Goal: Task Accomplishment & Management: Manage account settings

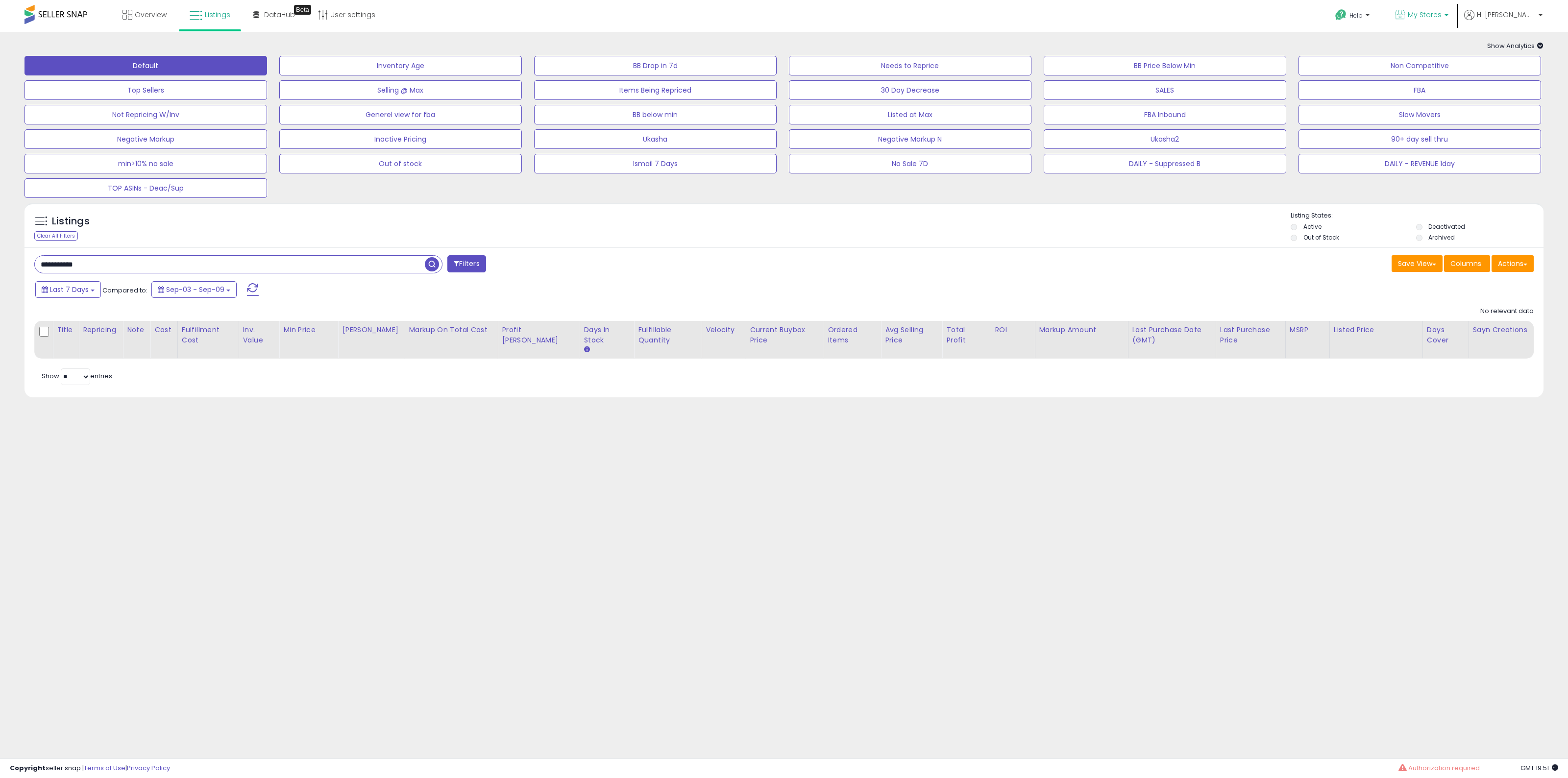
click at [1456, 6] on link "My Stores" at bounding box center [1422, 16] width 68 height 32
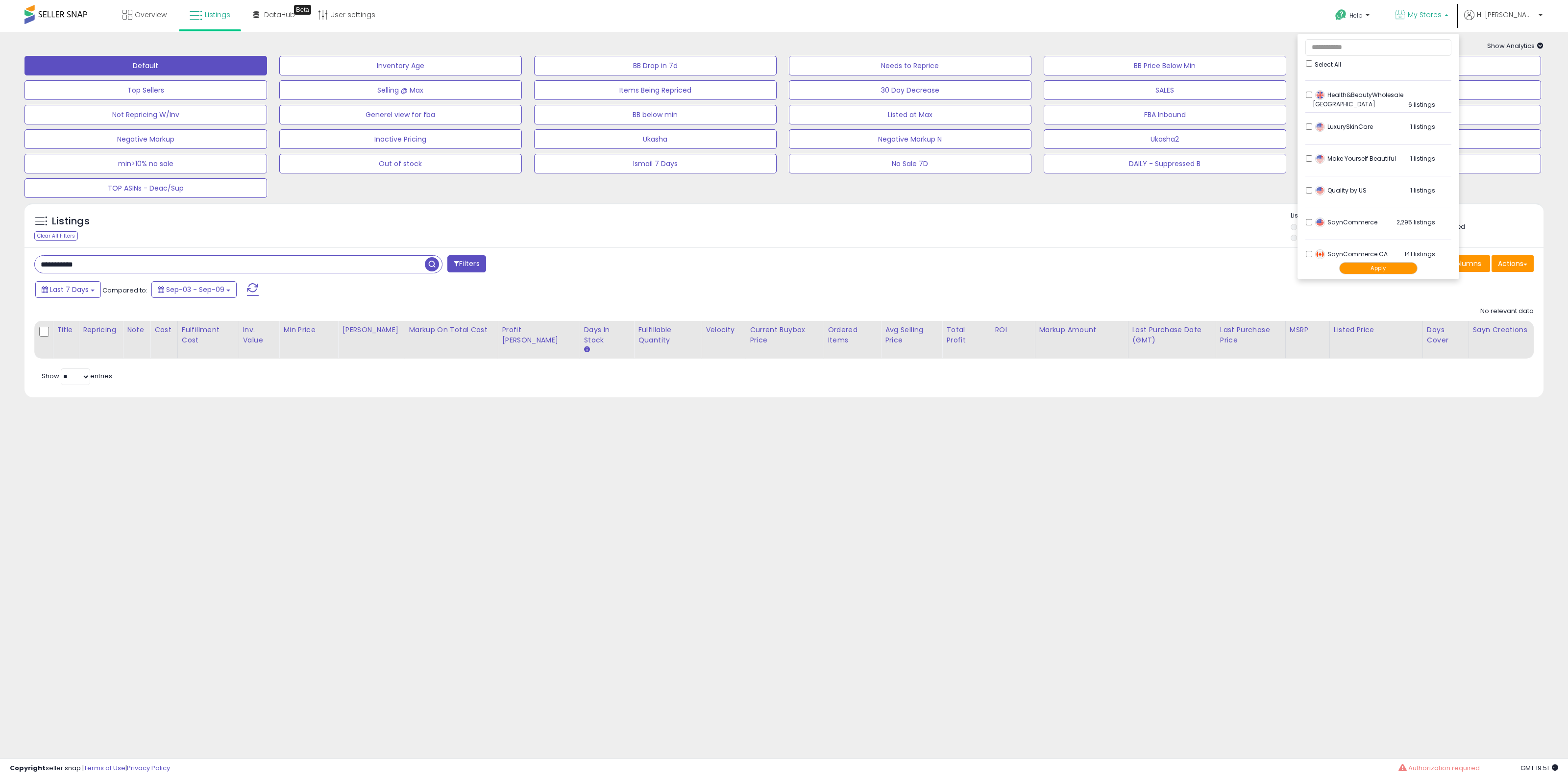
scroll to position [245, 0]
click at [1349, 67] on div "Select All" at bounding box center [1378, 63] width 146 height 11
click at [1349, 139] on li "SaynCommerce 2,295 listings" at bounding box center [1378, 147] width 146 height 30
click at [1349, 173] on li "SaynCommerce CA 141 listings" at bounding box center [1378, 179] width 146 height 30
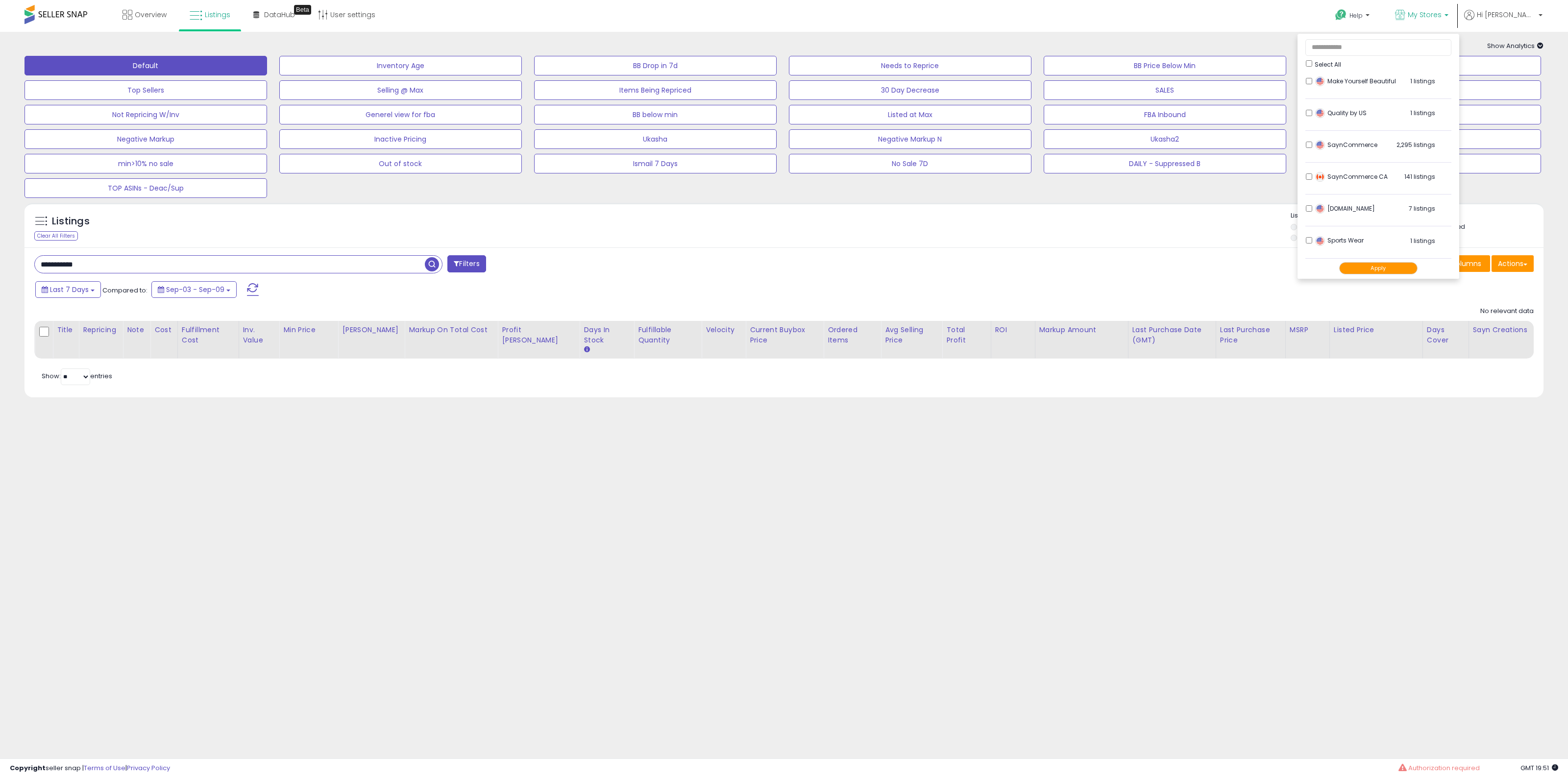
click at [1398, 262] on button "Apply" at bounding box center [1378, 268] width 79 height 12
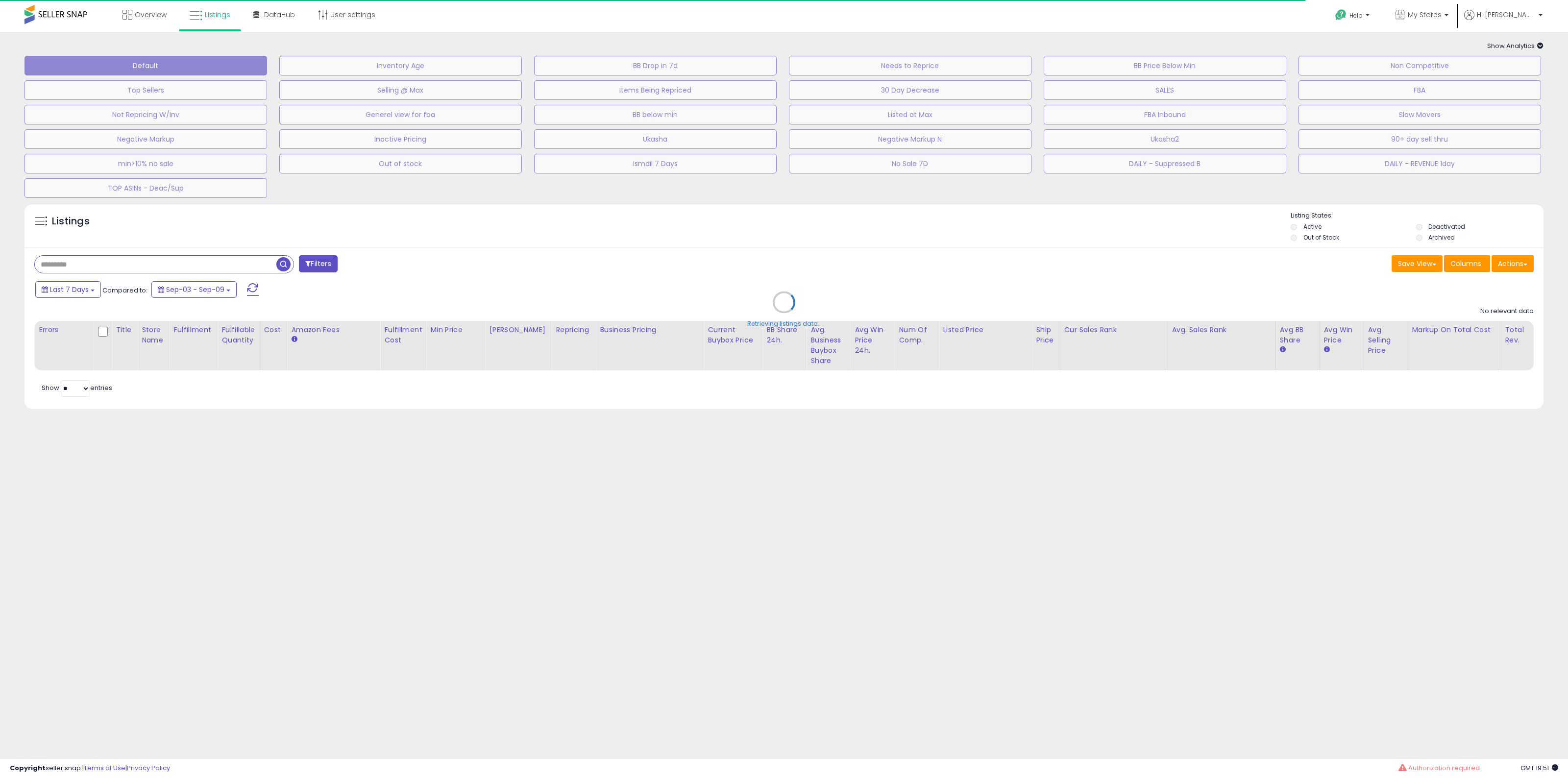
type input "**********"
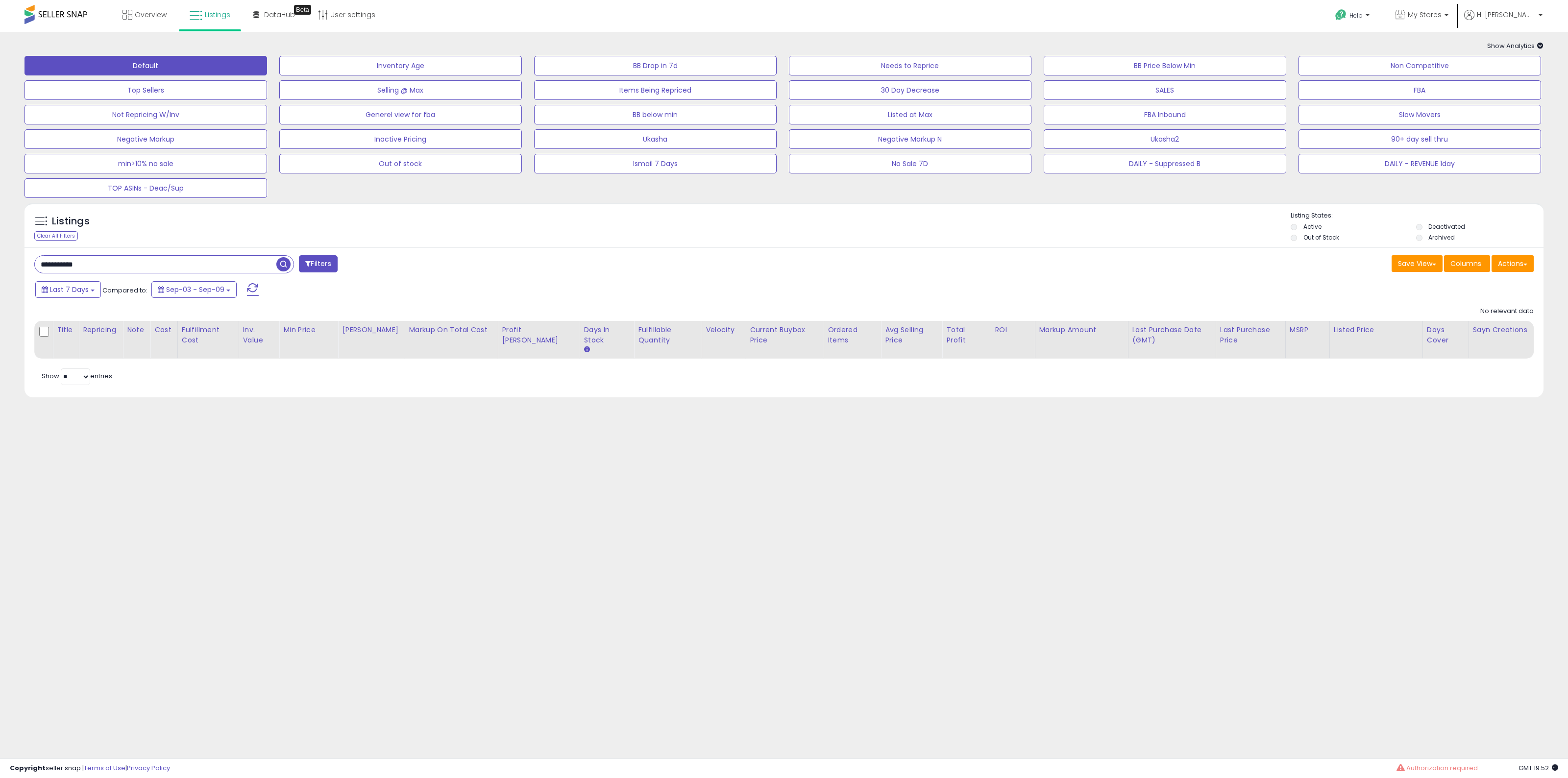
click at [1084, 245] on div "Listings Clear All Filters" at bounding box center [784, 226] width 1519 height 45
click at [1441, 18] on span "My Stores" at bounding box center [1425, 15] width 34 height 10
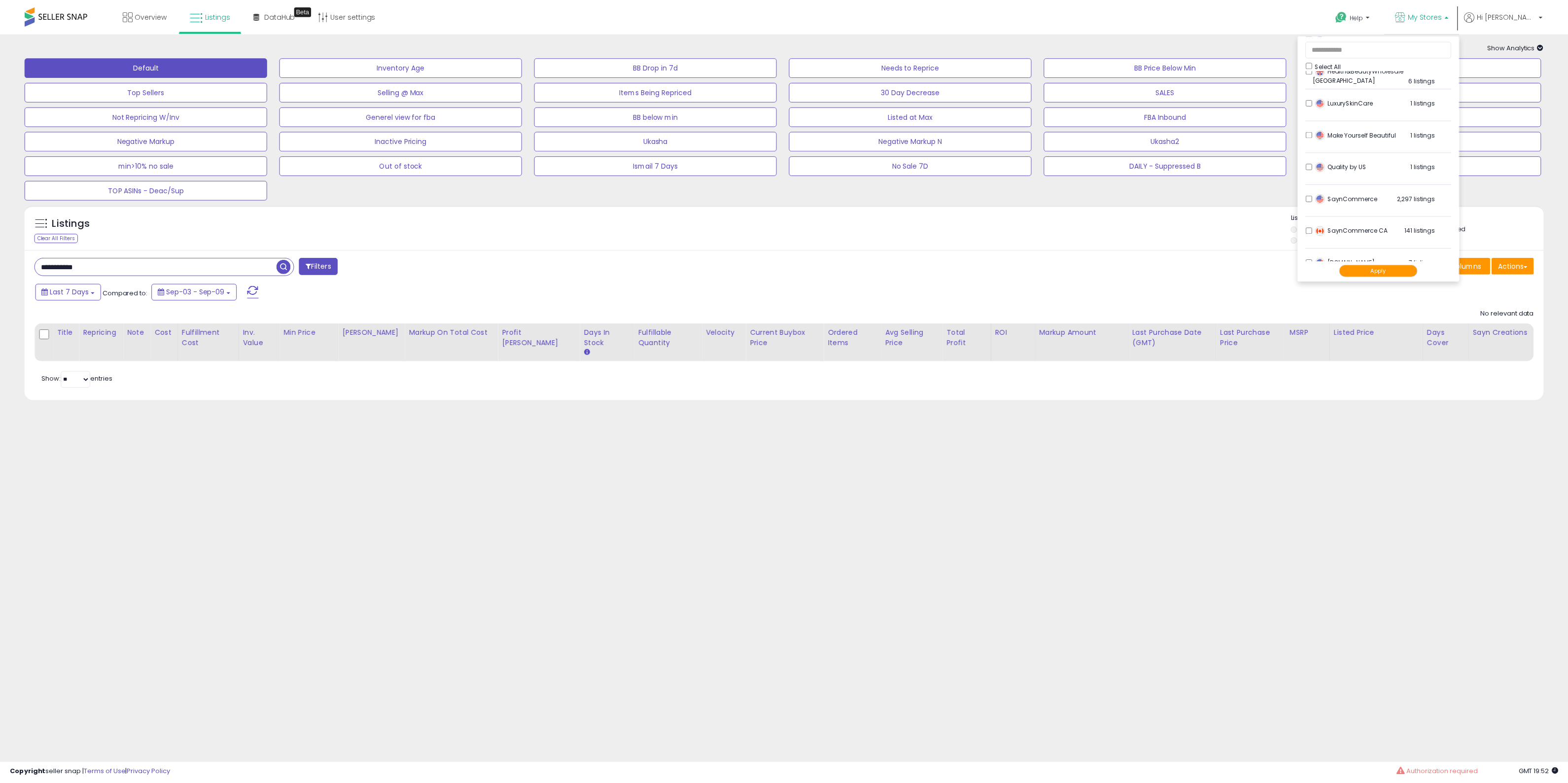
scroll to position [329, 0]
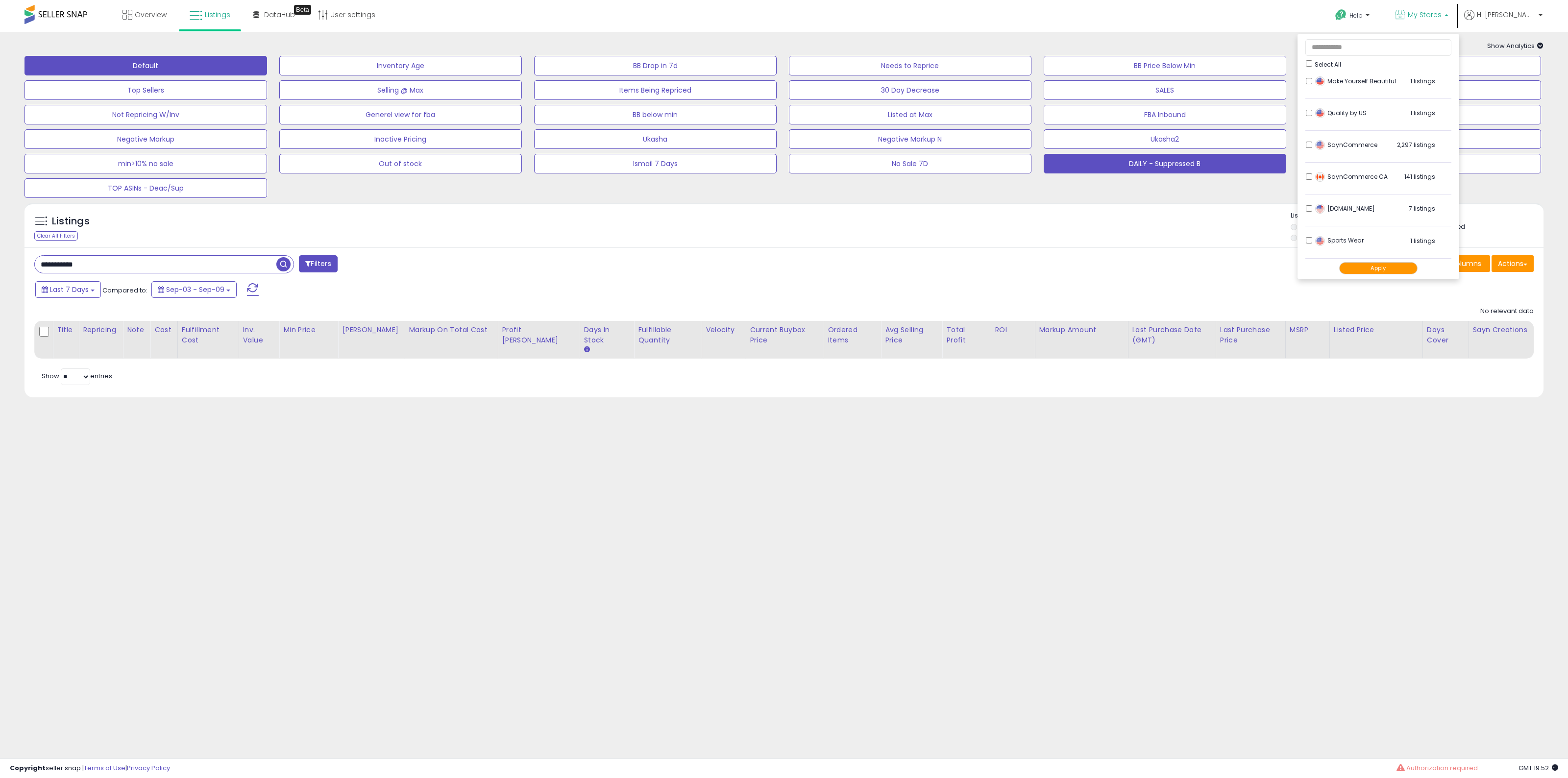
click at [1162, 165] on button "DAILY - Suppressed B" at bounding box center [1165, 164] width 243 height 20
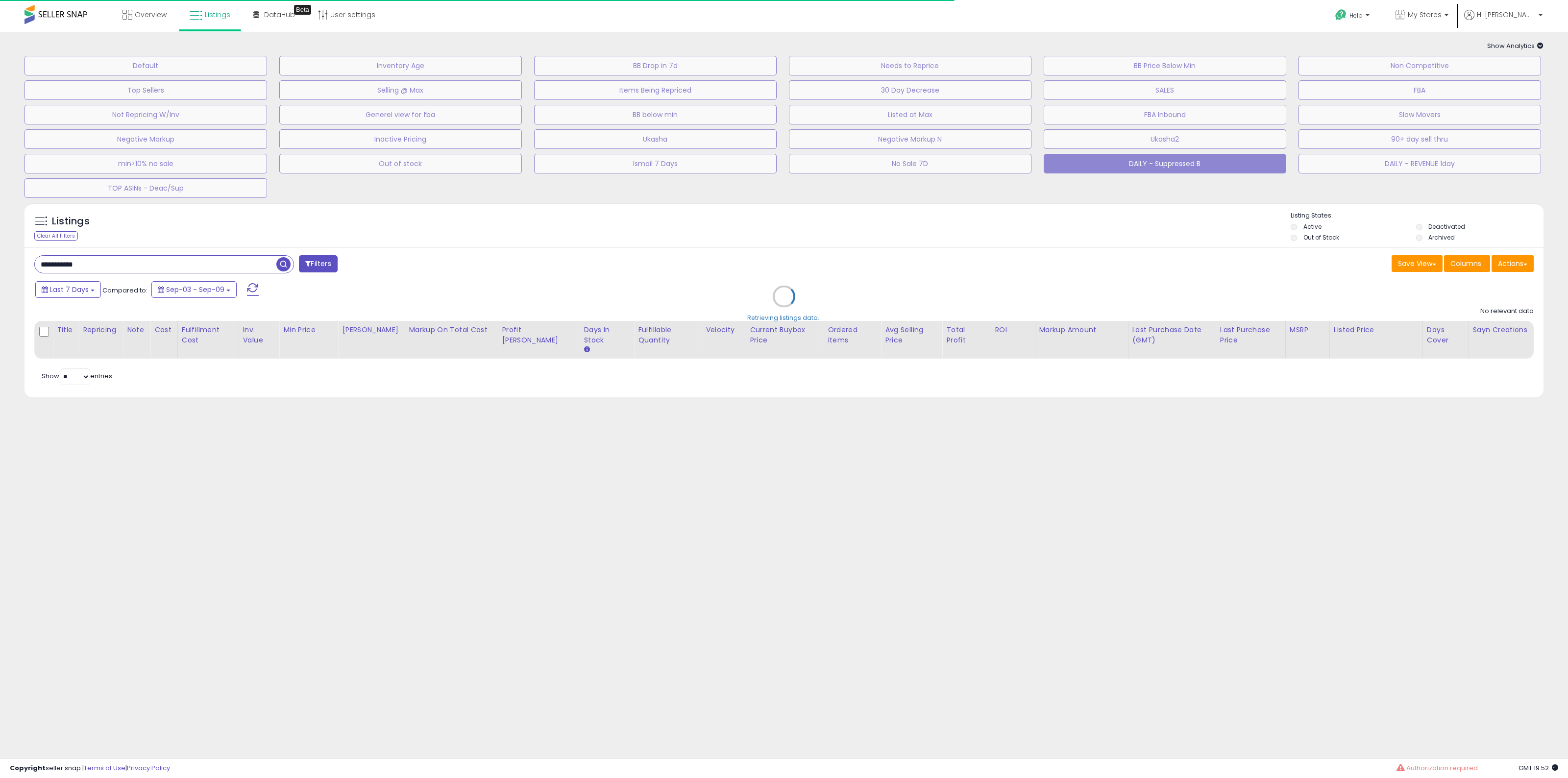
select select "**"
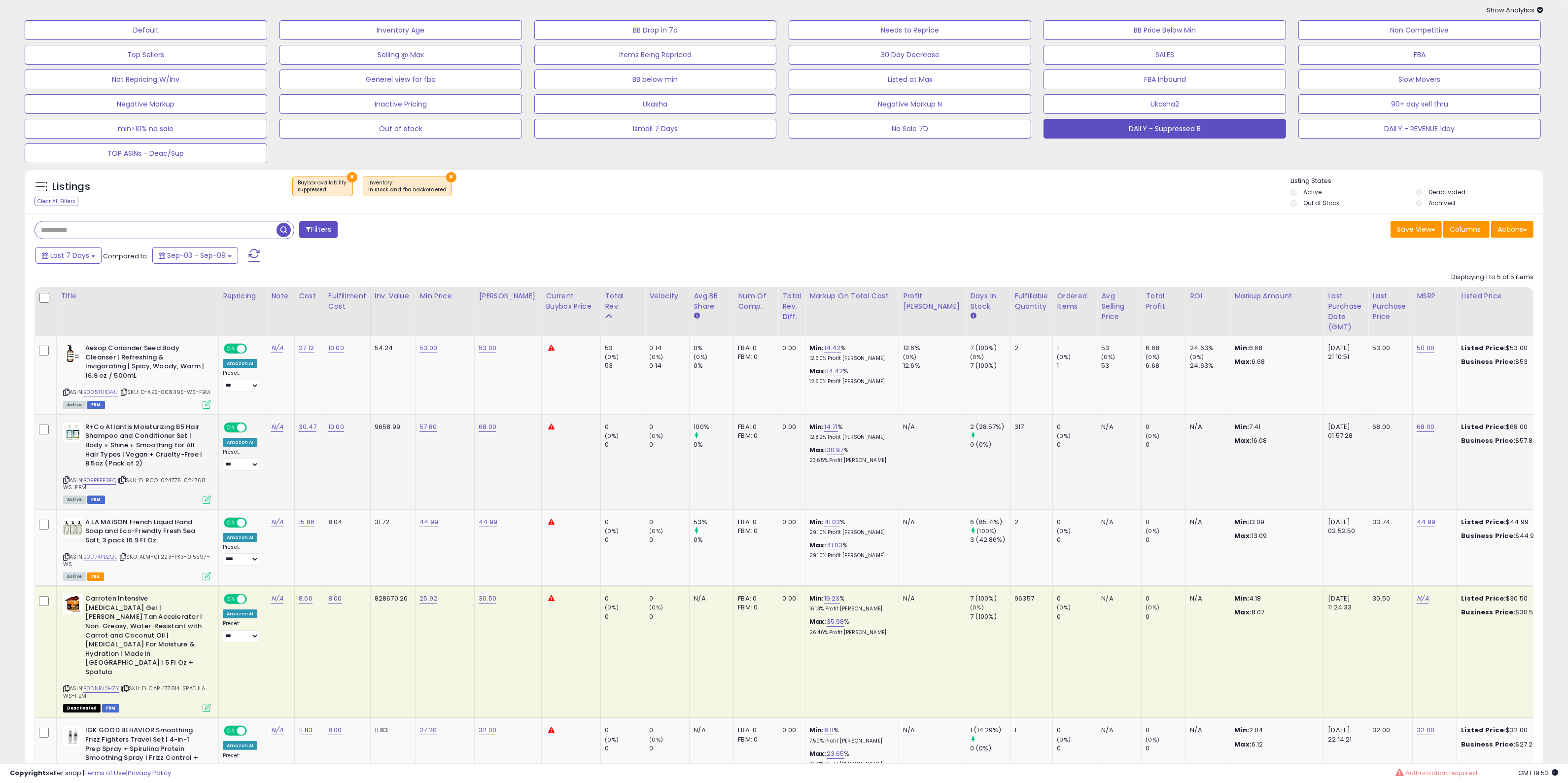
scroll to position [139, 0]
